Goal: Transaction & Acquisition: Purchase product/service

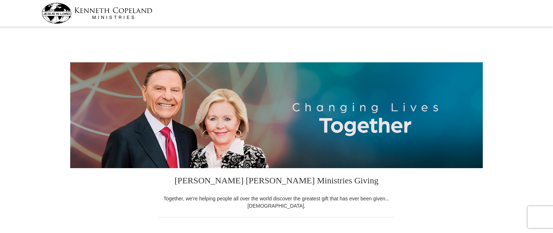
select select "SC"
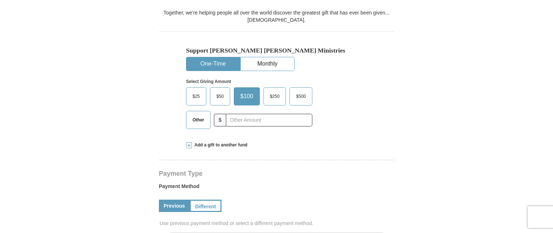
scroll to position [187, 0]
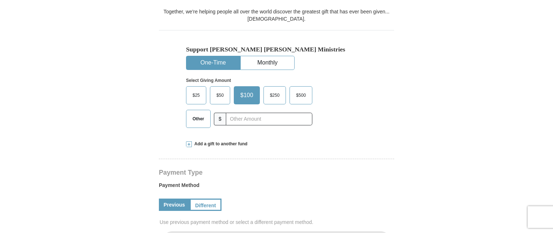
click at [207, 144] on span "Add a gift to another fund" at bounding box center [220, 144] width 56 height 6
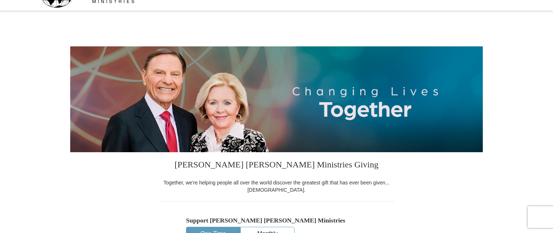
scroll to position [0, 0]
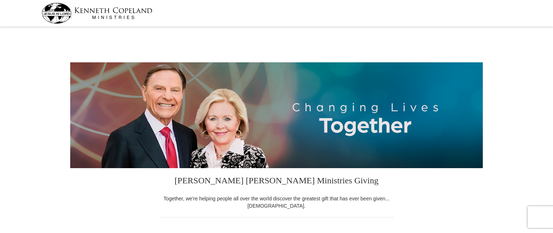
select select "SC"
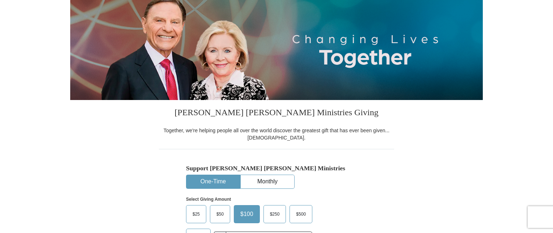
scroll to position [67, 0]
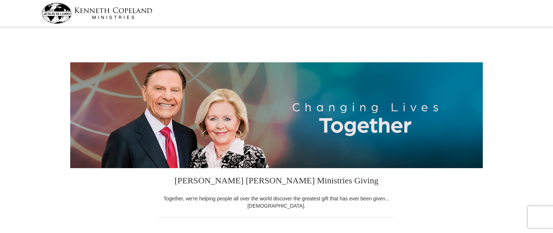
select select "SC"
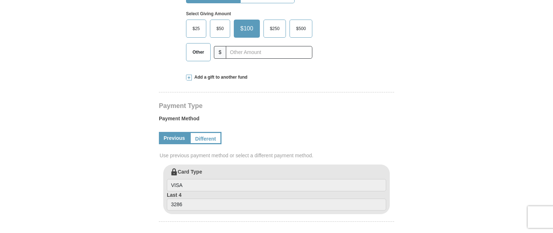
scroll to position [252, 0]
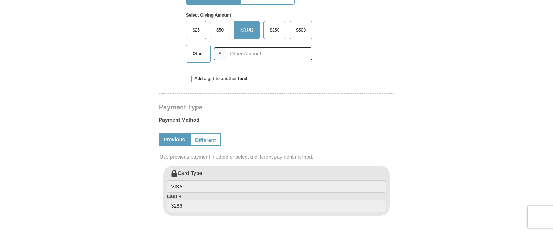
click at [240, 79] on span "Add a gift to another fund" at bounding box center [220, 79] width 56 height 6
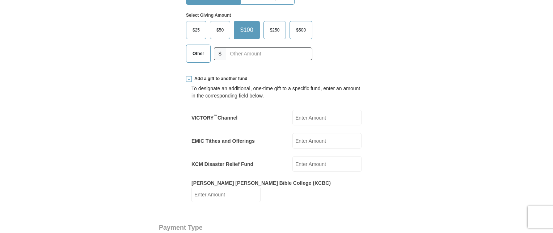
click at [200, 58] on span "Other" at bounding box center [198, 53] width 19 height 11
click at [0, 0] on input "Other" at bounding box center [0, 0] width 0 height 0
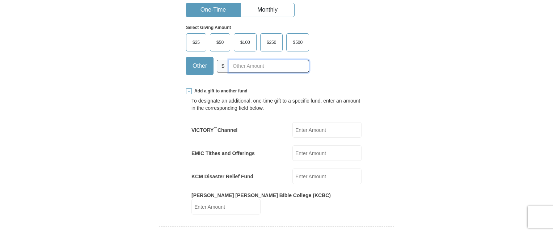
scroll to position [220, 0]
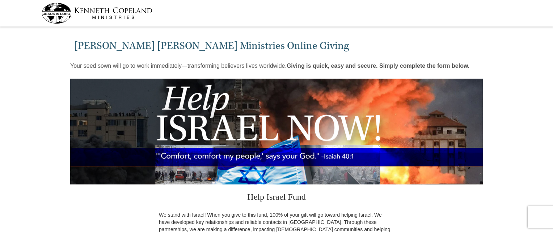
select select "SC"
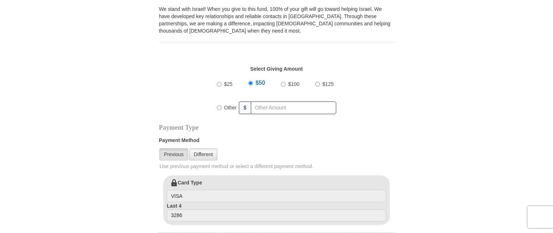
scroll to position [206, 0]
click at [219, 106] on input "Other" at bounding box center [219, 107] width 5 height 5
radio input "true"
click at [271, 109] on input "text" at bounding box center [294, 107] width 83 height 13
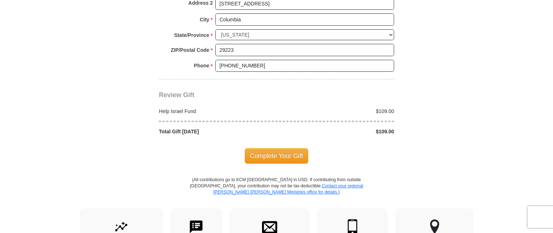
scroll to position [567, 0]
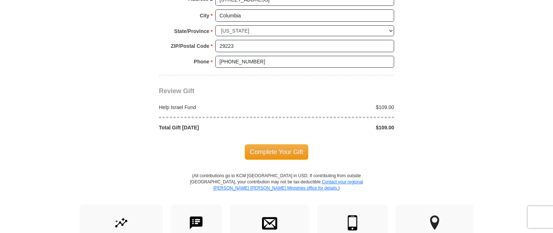
type input "109.00"
click at [286, 148] on span "Complete Your Gift" at bounding box center [277, 151] width 64 height 15
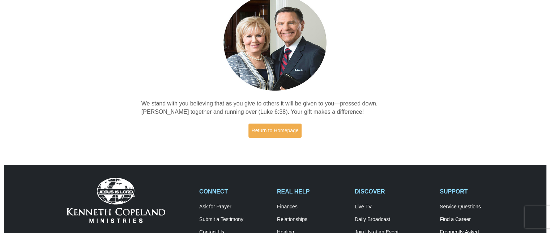
scroll to position [65, 0]
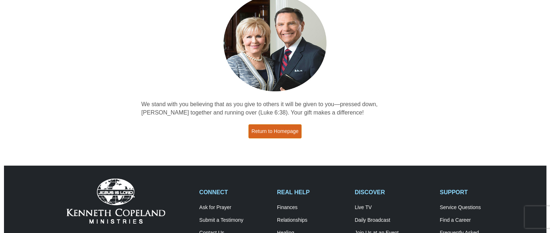
click at [278, 133] on link "Return to Homepage" at bounding box center [276, 131] width 54 height 14
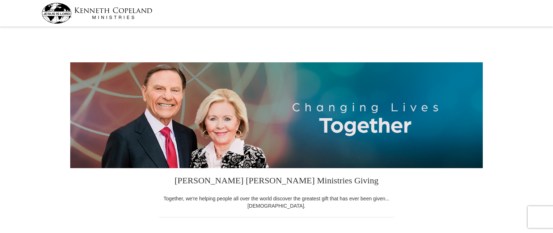
select select "SC"
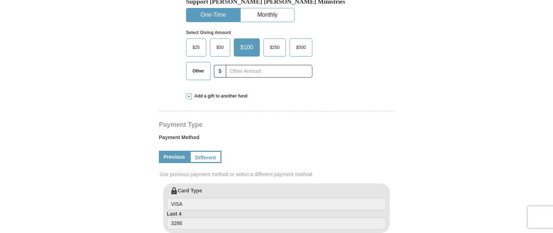
scroll to position [235, 0]
click at [202, 69] on span "Other" at bounding box center [198, 70] width 19 height 11
click at [0, 0] on input "Other" at bounding box center [0, 0] width 0 height 0
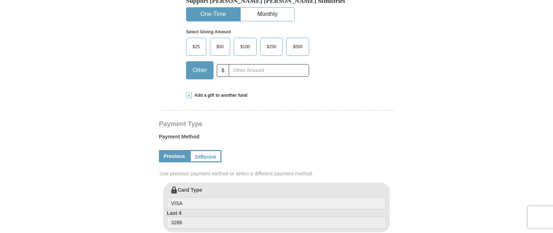
click at [214, 95] on span "Add a gift to another fund" at bounding box center [220, 95] width 56 height 6
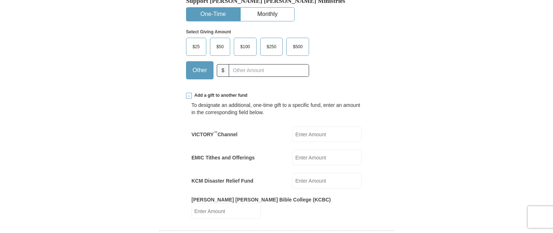
click at [311, 158] on input "EMIC Tithes and Offerings" at bounding box center [326, 157] width 69 height 16
type input "6"
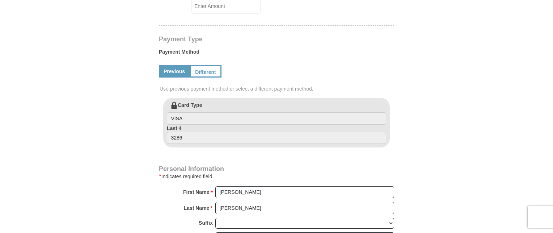
scroll to position [440, 0]
type input "132.00"
click at [205, 65] on link "Different" at bounding box center [205, 71] width 30 height 12
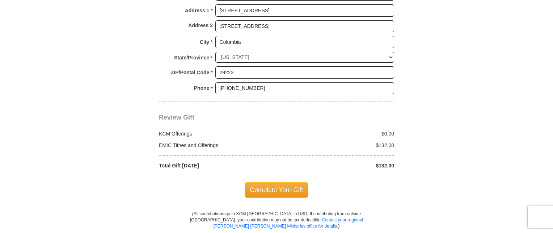
scroll to position [780, 0]
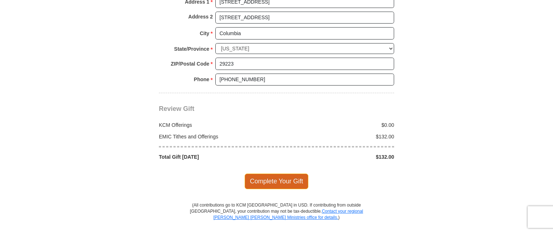
click at [266, 173] on span "Complete Your Gift" at bounding box center [277, 180] width 64 height 15
